Goal: Complete application form: Complete application form

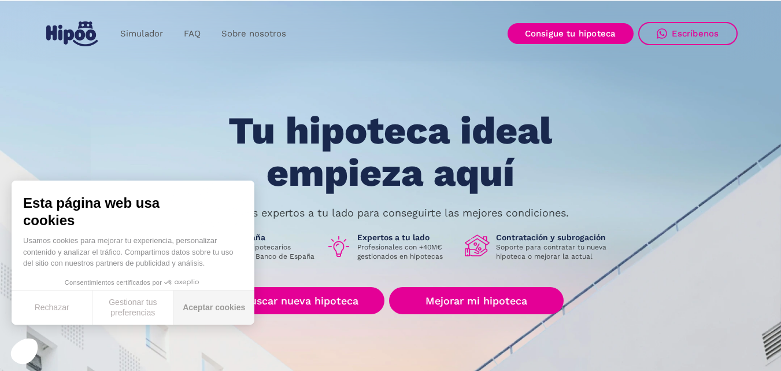
click at [202, 306] on button "Aceptar cookies" at bounding box center [213, 307] width 81 height 34
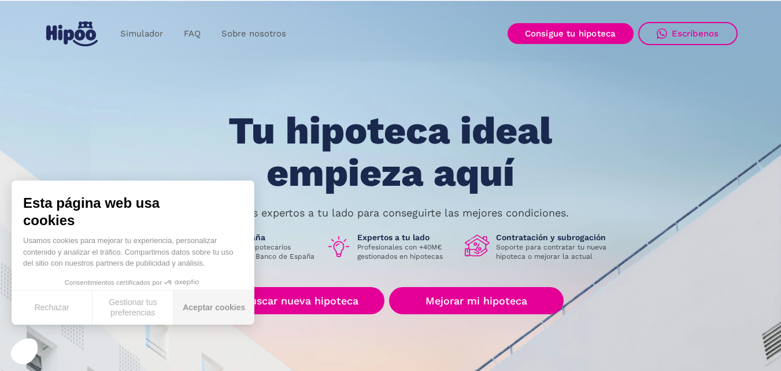
click at [202, 308] on div "Esta página web usa cookies Usamos cookies para mejorar tu experiencia, persona…" at bounding box center [133, 252] width 243 height 144
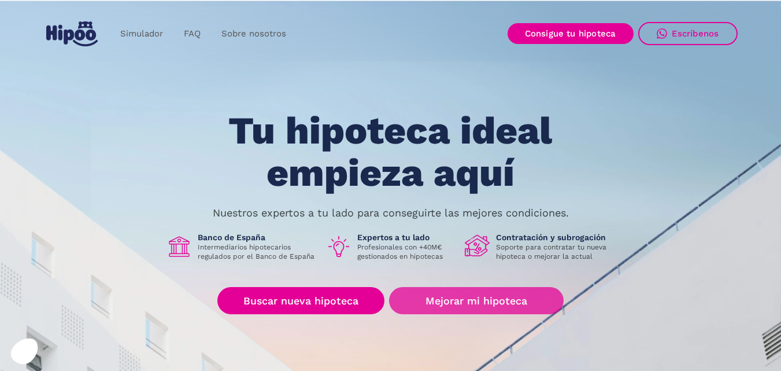
click at [465, 298] on link "Mejorar mi hipoteca" at bounding box center [476, 300] width 174 height 27
